Goal: Obtain resource: Obtain resource

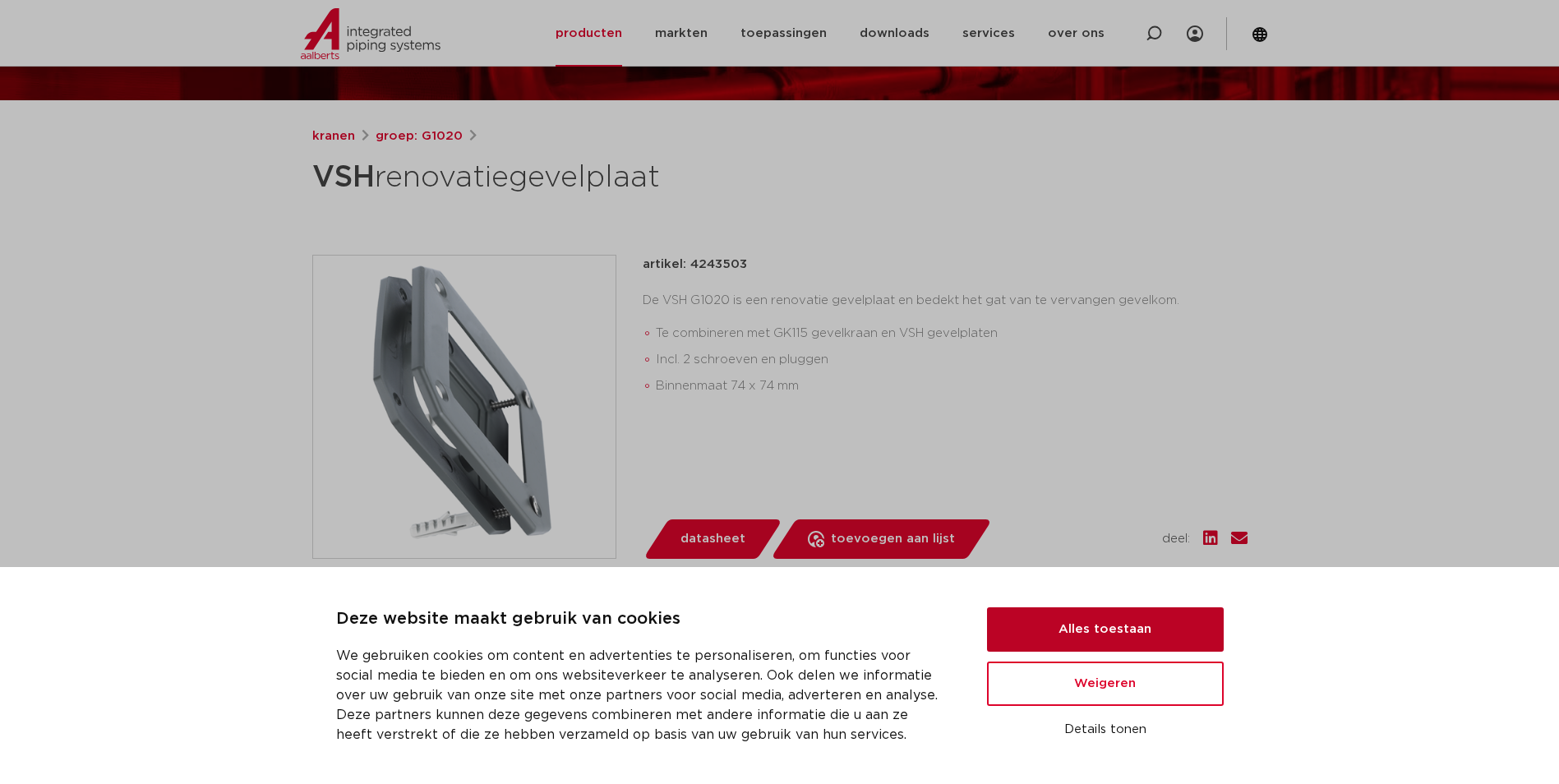
click at [1119, 627] on button "Alles toestaan" at bounding box center [1105, 629] width 236 height 45
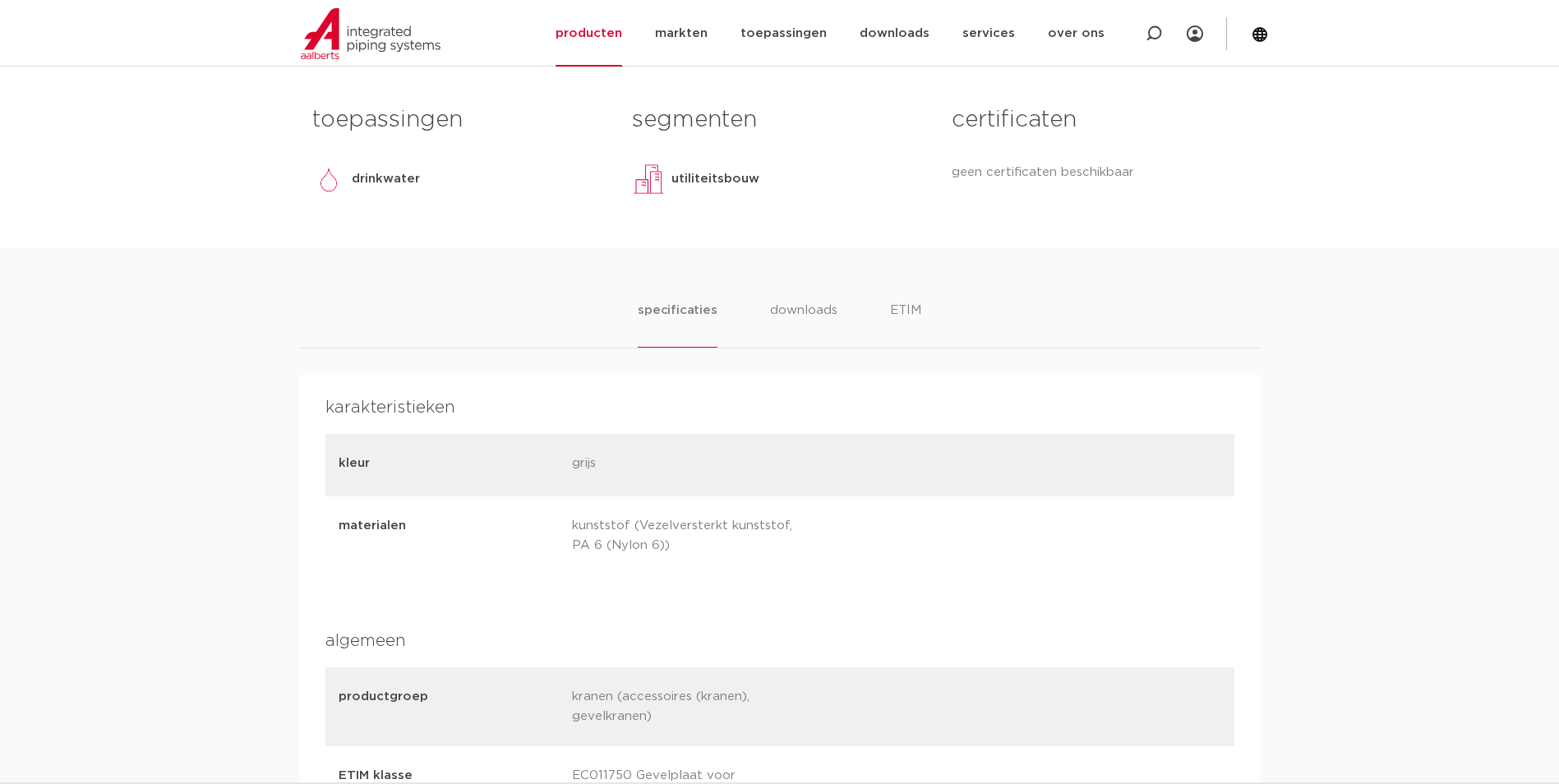
scroll to position [493, 0]
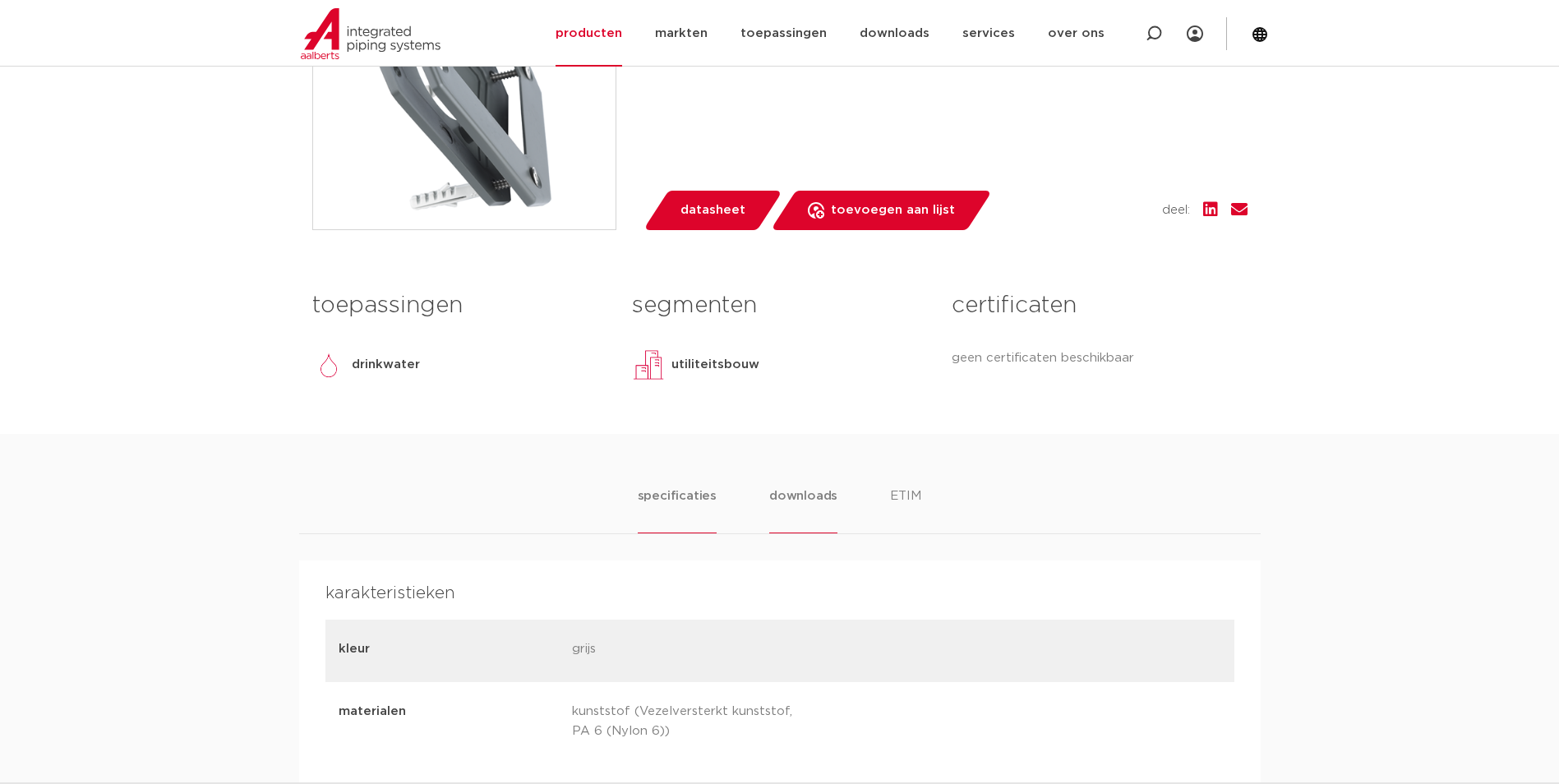
click at [797, 495] on li "downloads" at bounding box center [803, 510] width 68 height 47
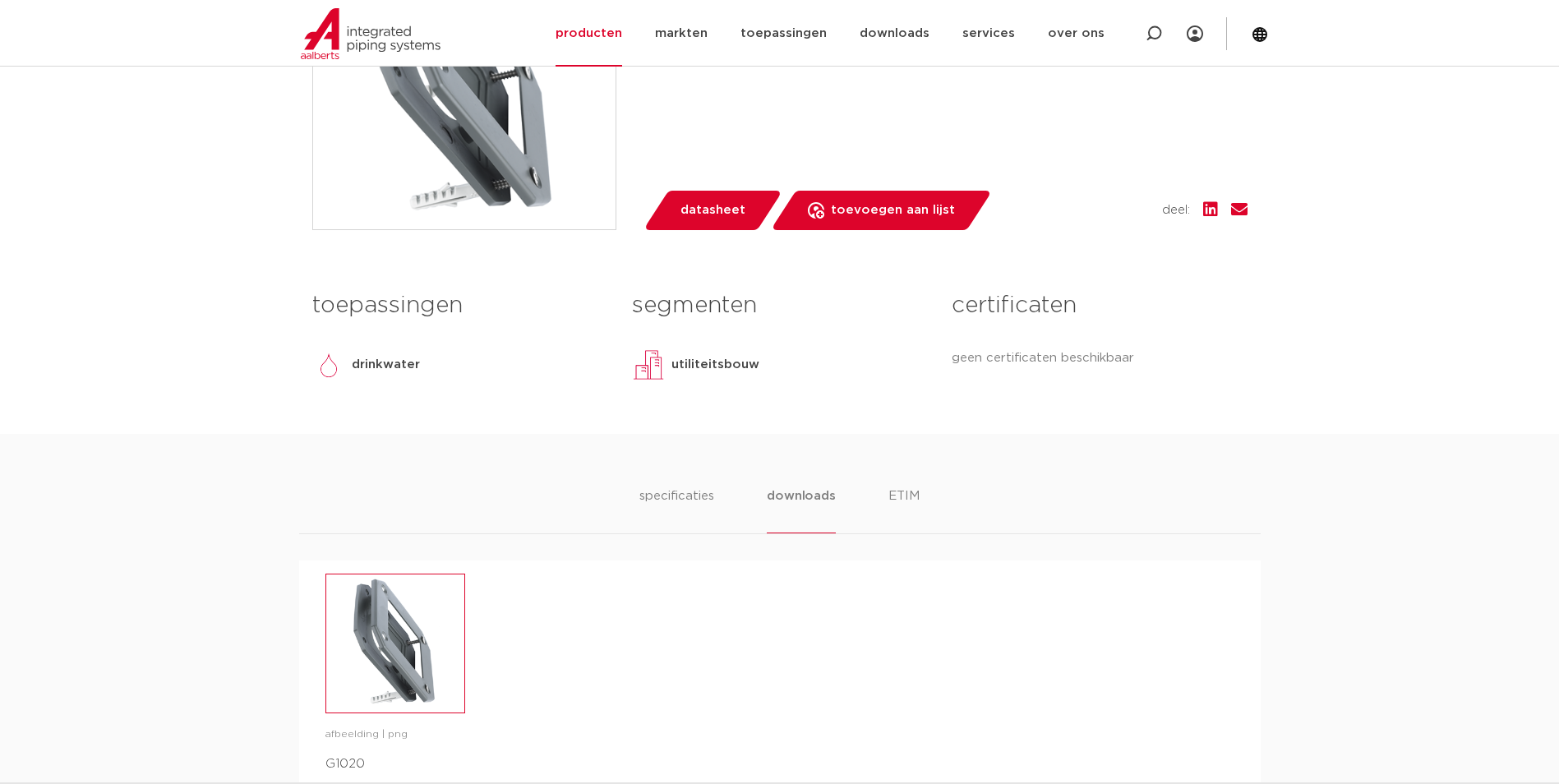
click at [383, 634] on img at bounding box center [395, 644] width 138 height 138
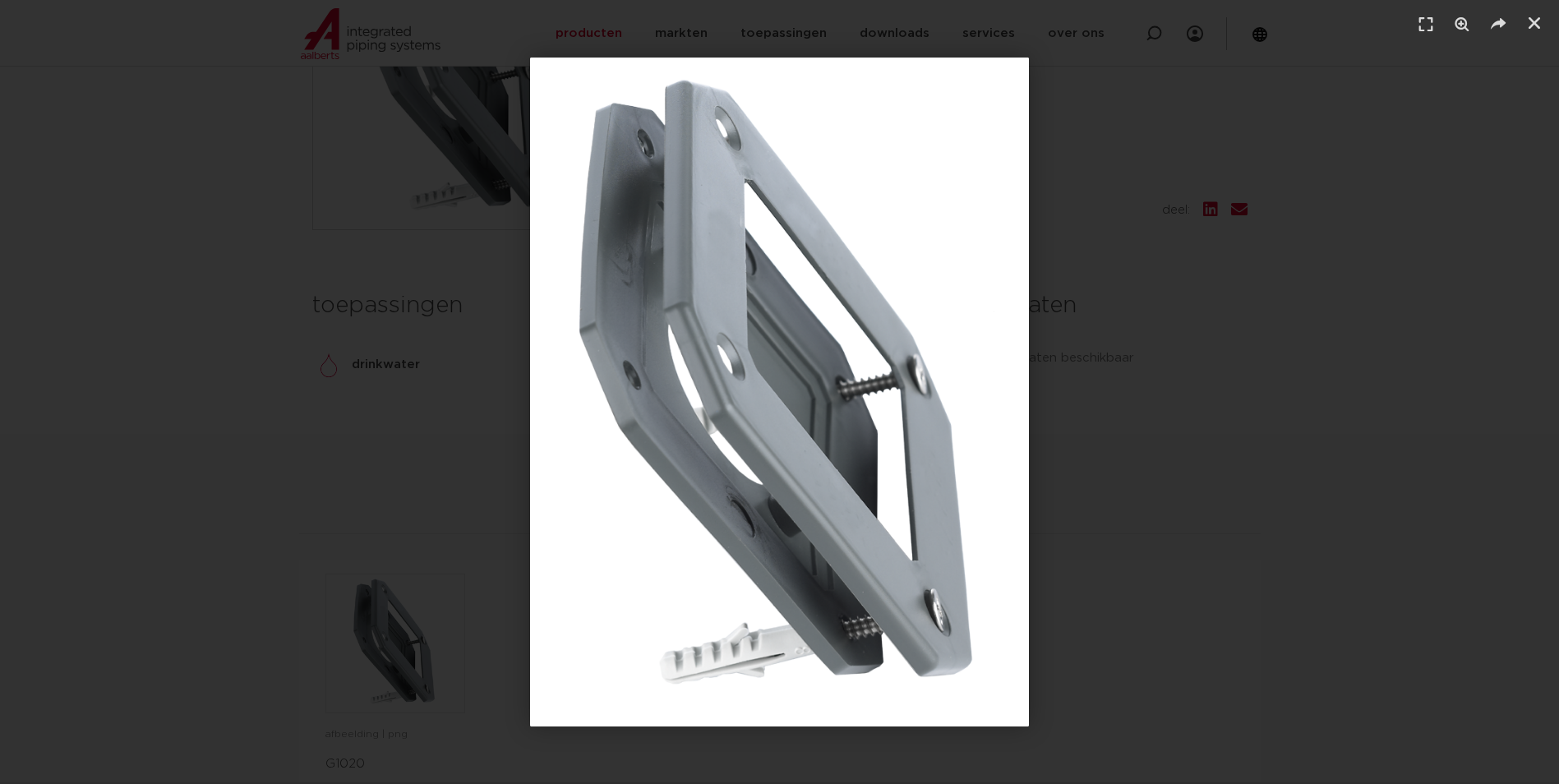
click at [835, 384] on img "1 / 1" at bounding box center [779, 391] width 499 height 669
click at [1154, 548] on div "1 / 1" at bounding box center [779, 391] width 1445 height 669
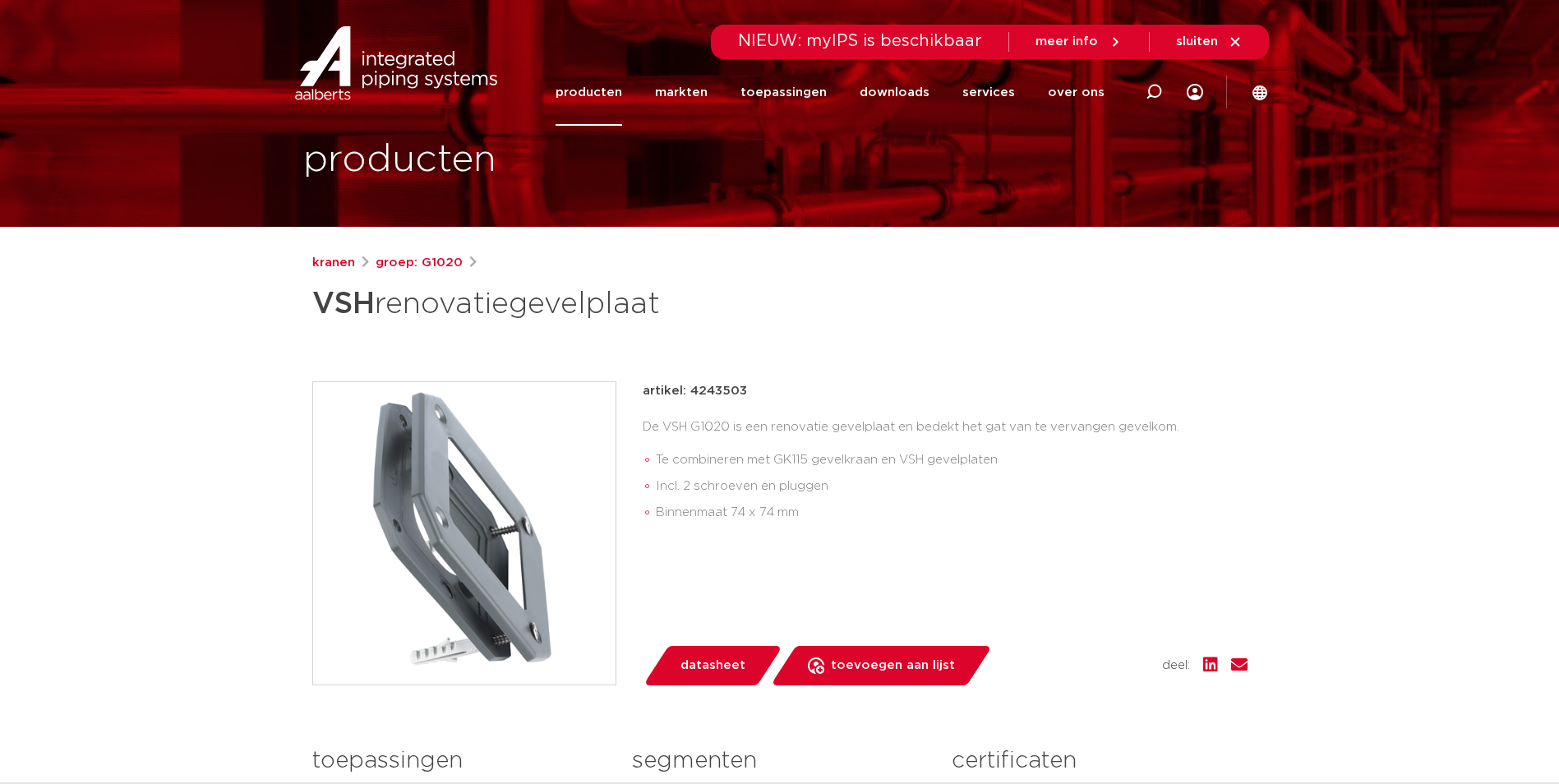
scroll to position [0, 0]
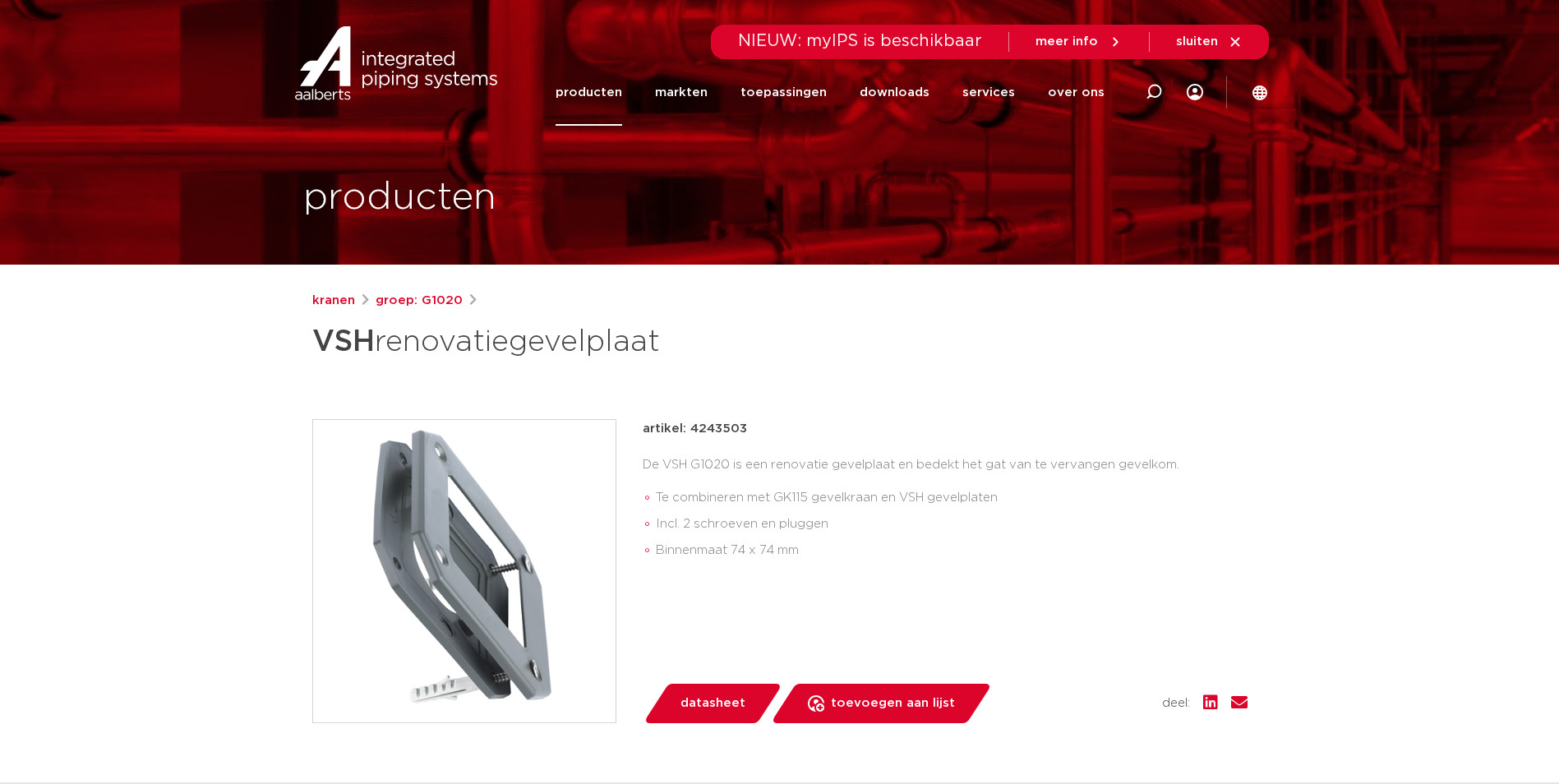
drag, startPoint x: 746, startPoint y: 430, endPoint x: 692, endPoint y: 435, distance: 54.2
click at [692, 435] on div "artikel: 4243503" at bounding box center [945, 428] width 605 height 19
copy p "4243503"
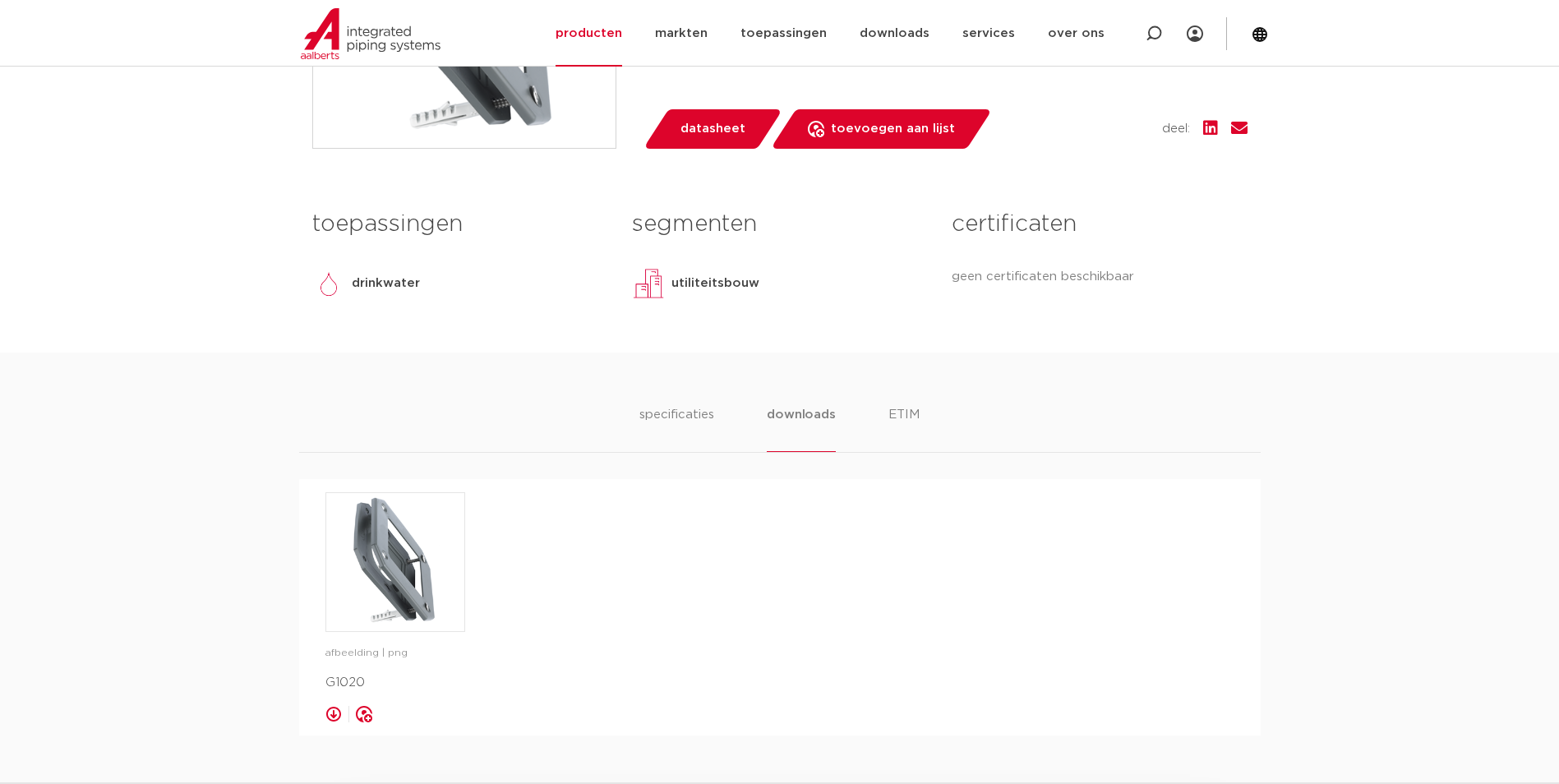
scroll to position [575, 0]
click at [708, 419] on li "specificaties" at bounding box center [677, 428] width 79 height 47
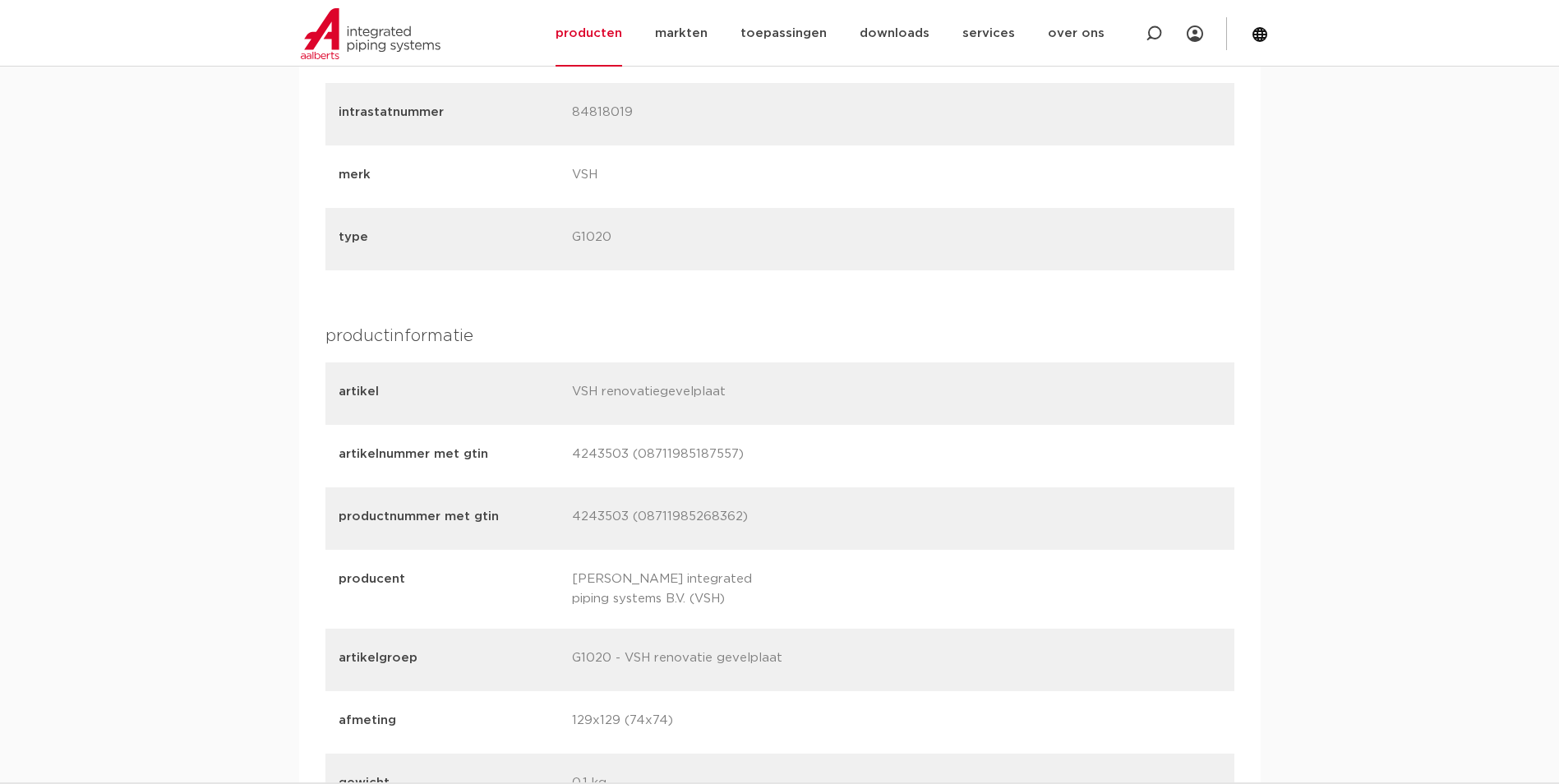
scroll to position [1397, 0]
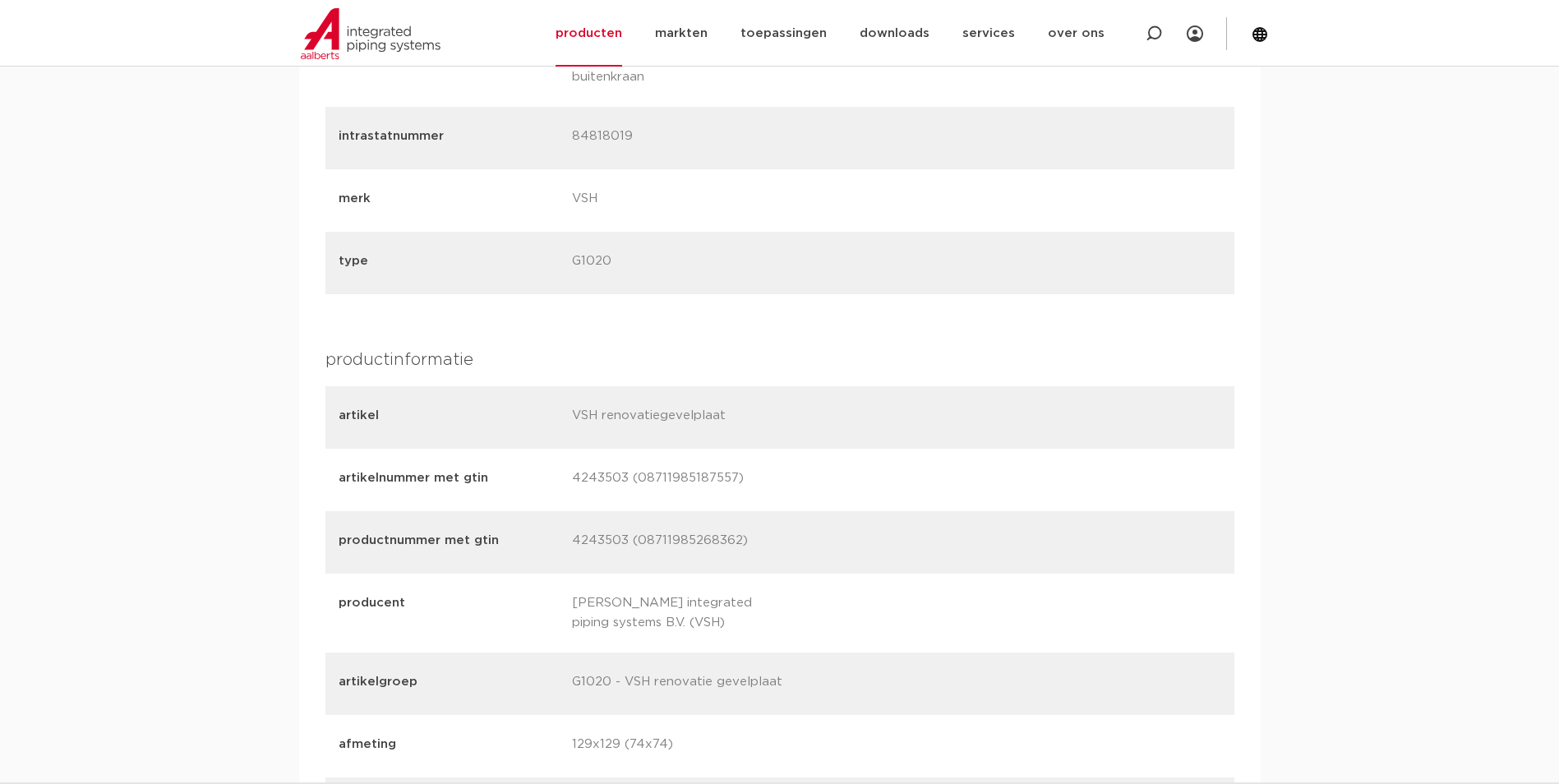
drag, startPoint x: 574, startPoint y: 414, endPoint x: 721, endPoint y: 411, distance: 147.0
click at [721, 411] on p "VSH renovatiegevelplaat" at bounding box center [682, 417] width 221 height 23
drag, startPoint x: 721, startPoint y: 411, endPoint x: 686, endPoint y: 410, distance: 35.0
copy p "VSH renovatiegevelplaat"
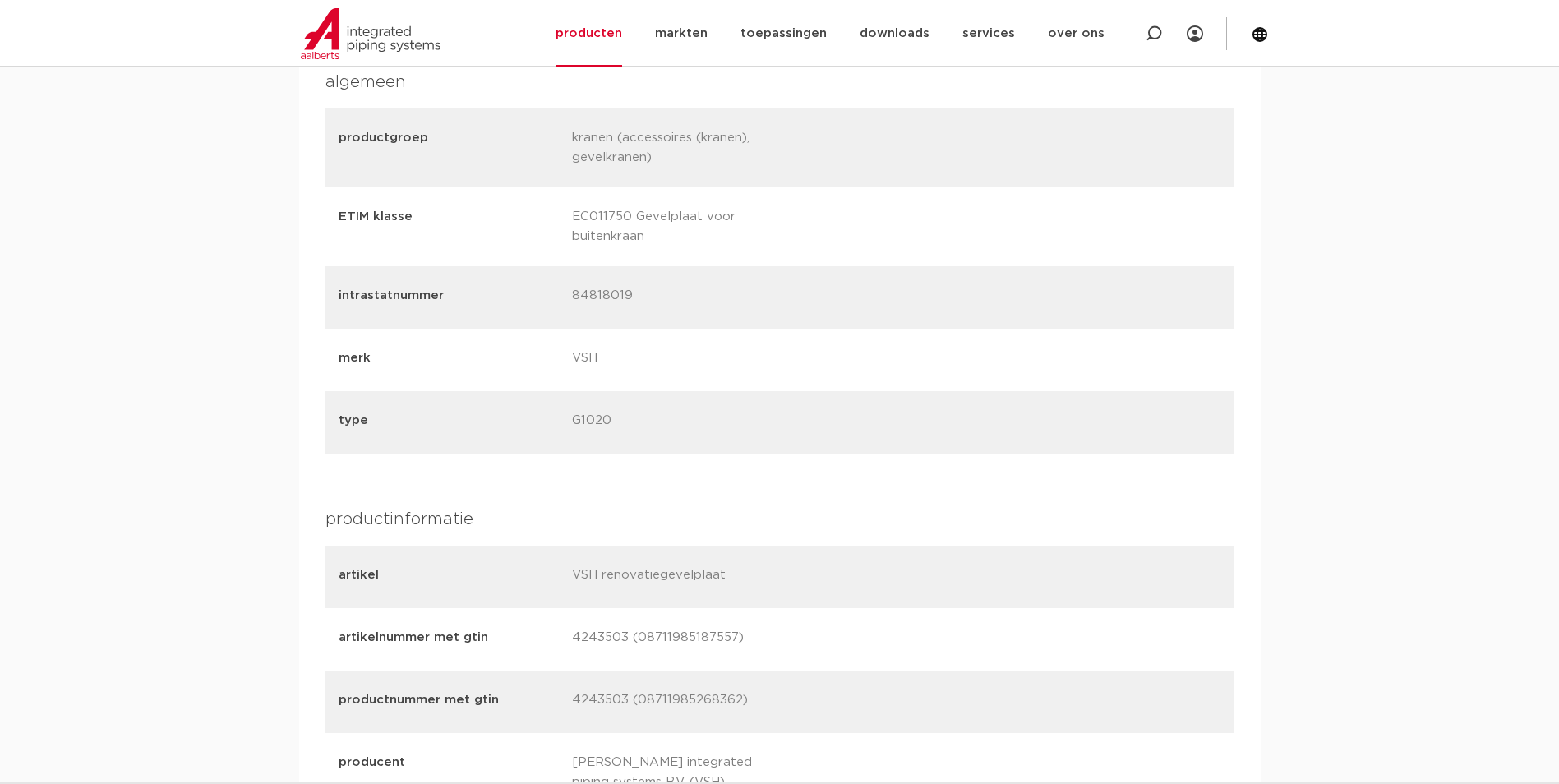
scroll to position [1233, 0]
drag, startPoint x: 626, startPoint y: 302, endPoint x: 574, endPoint y: 292, distance: 53.0
click at [574, 292] on p "84818019" at bounding box center [682, 302] width 221 height 23
drag, startPoint x: 574, startPoint y: 292, endPoint x: 591, endPoint y: 298, distance: 18.0
copy p "84818019"
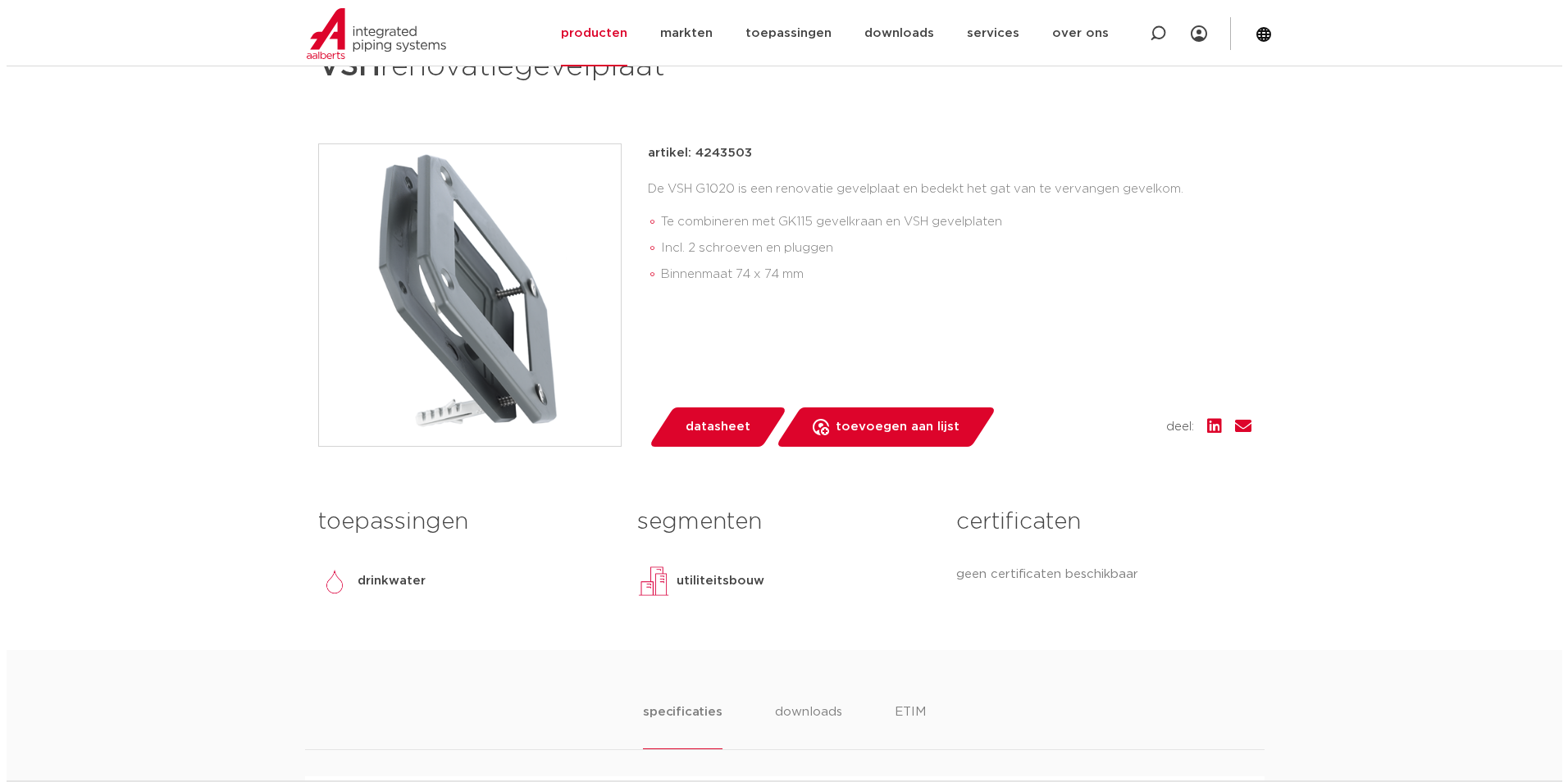
scroll to position [246, 0]
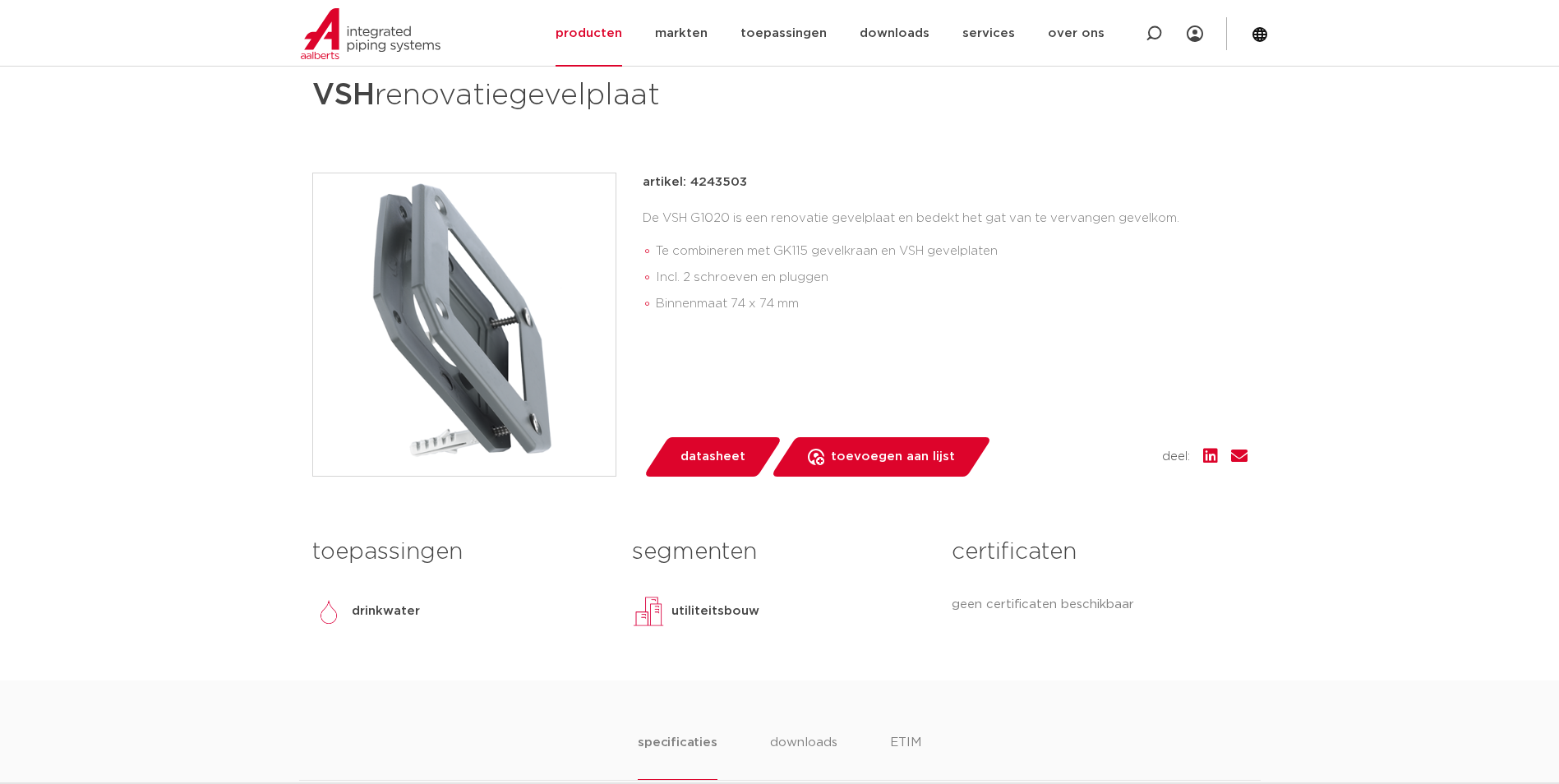
click at [511, 348] on img at bounding box center [464, 325] width 303 height 303
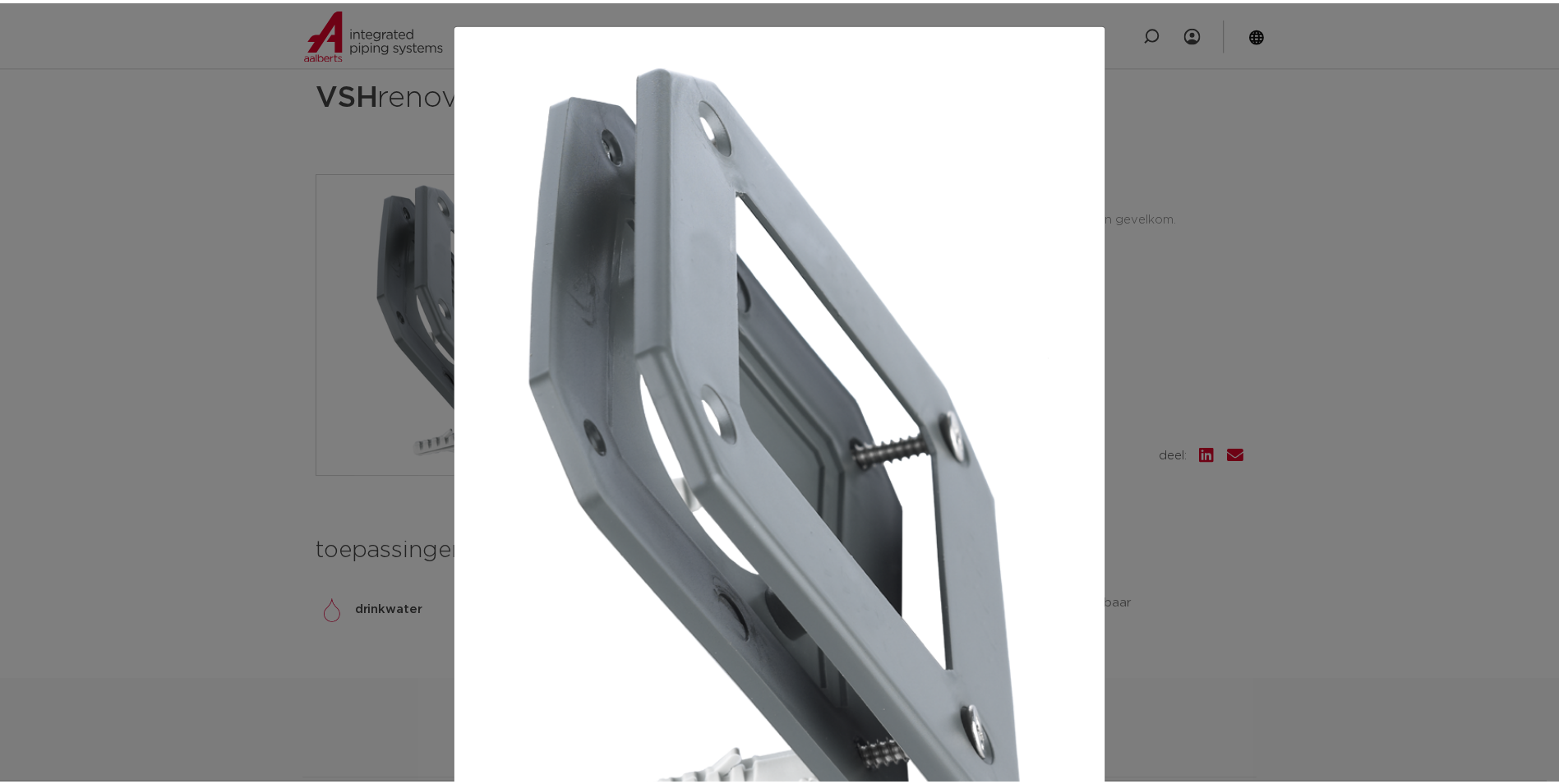
scroll to position [82, 0]
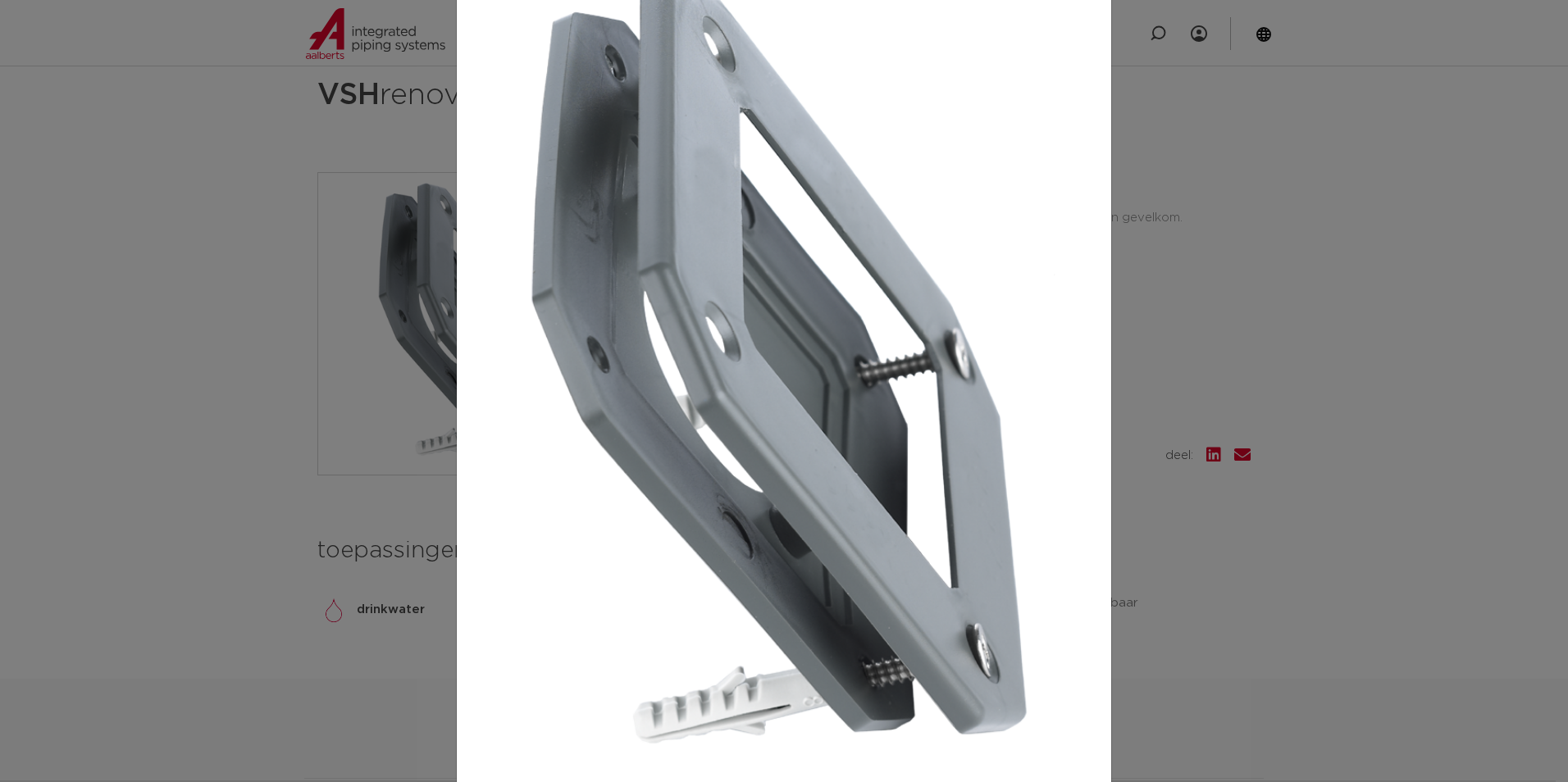
click at [1070, 43] on img at bounding box center [784, 375] width 628 height 842
click at [1171, 129] on div at bounding box center [784, 391] width 1568 height 782
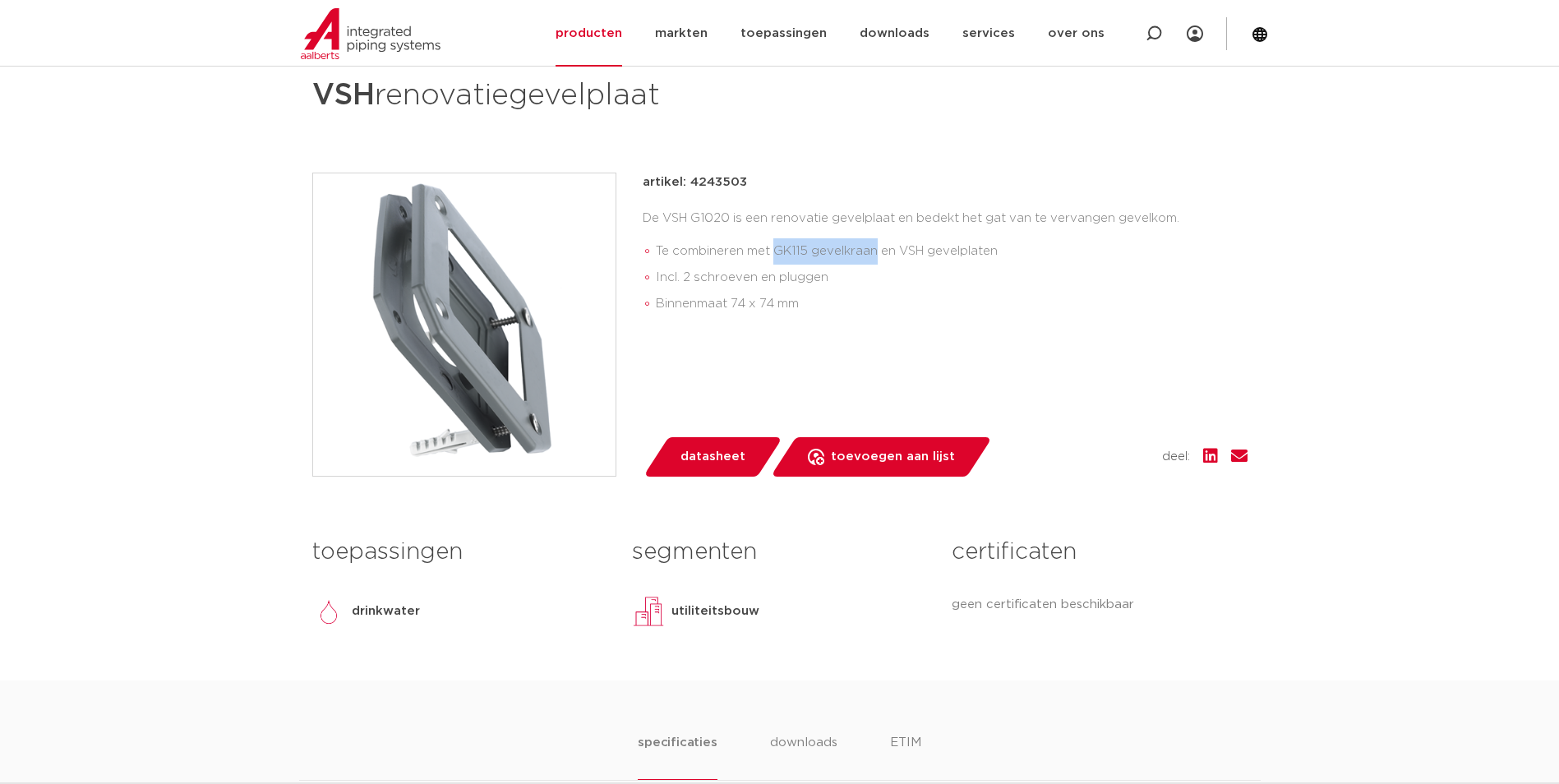
drag, startPoint x: 777, startPoint y: 249, endPoint x: 878, endPoint y: 256, distance: 101.2
click at [878, 257] on li "Te combineren met GK115 gevelkraan en VSH gevelplaten" at bounding box center [952, 251] width 591 height 26
drag, startPoint x: 878, startPoint y: 256, endPoint x: 866, endPoint y: 249, distance: 13.9
copy li "GK115 gevelkraan"
